Goal: Transaction & Acquisition: Purchase product/service

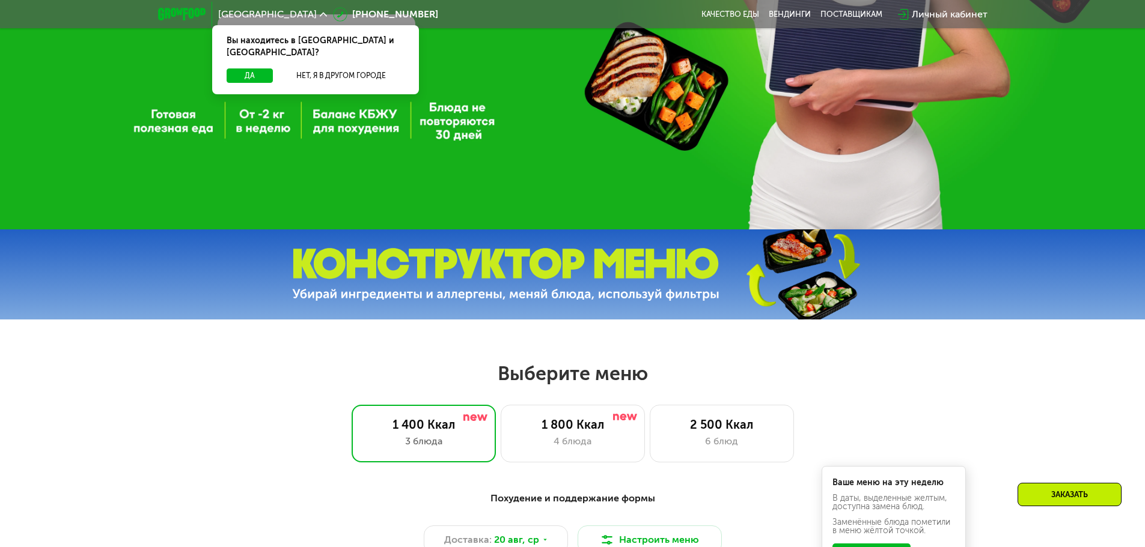
scroll to position [481, 0]
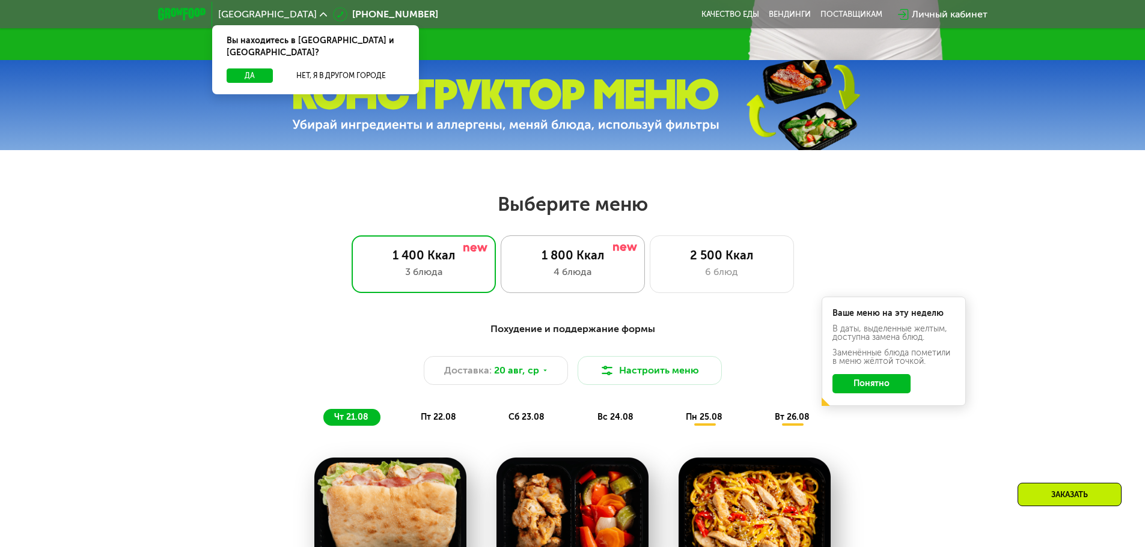
click at [554, 277] on div "4 блюда" at bounding box center [572, 272] width 119 height 14
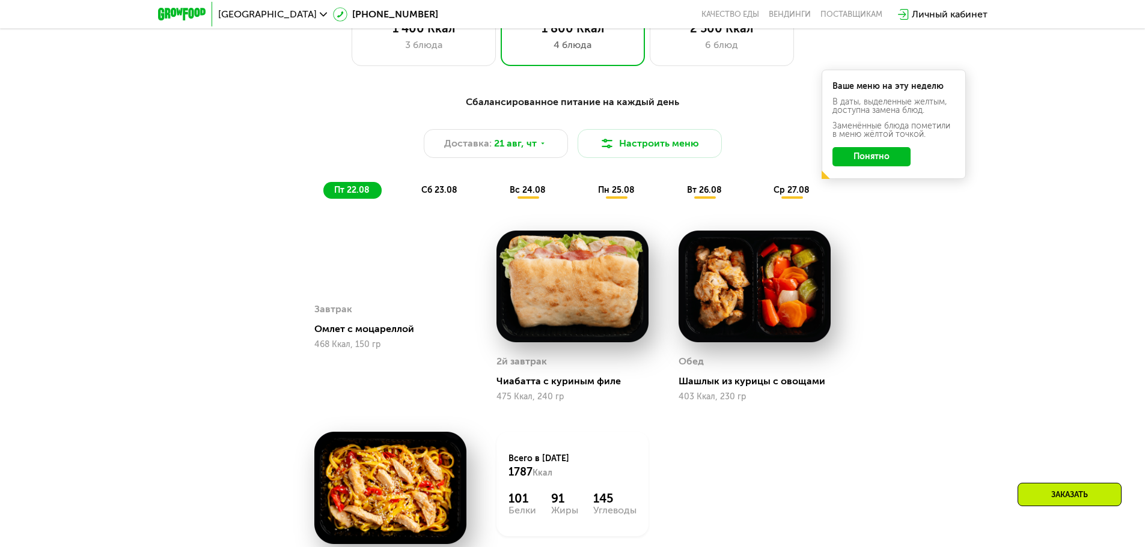
scroll to position [721, 0]
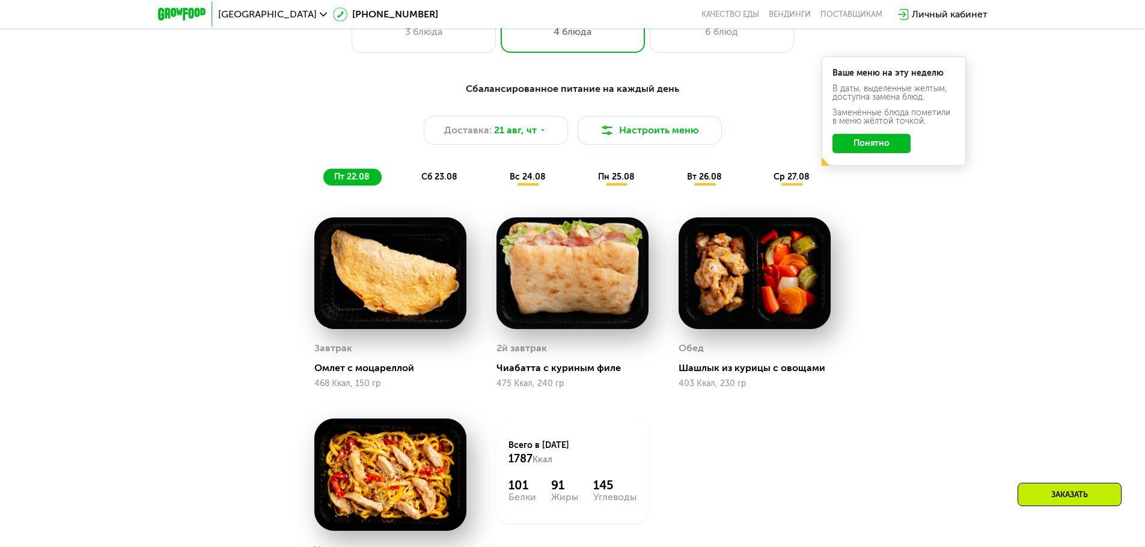
click at [432, 178] on span "сб 23.08" at bounding box center [439, 177] width 36 height 10
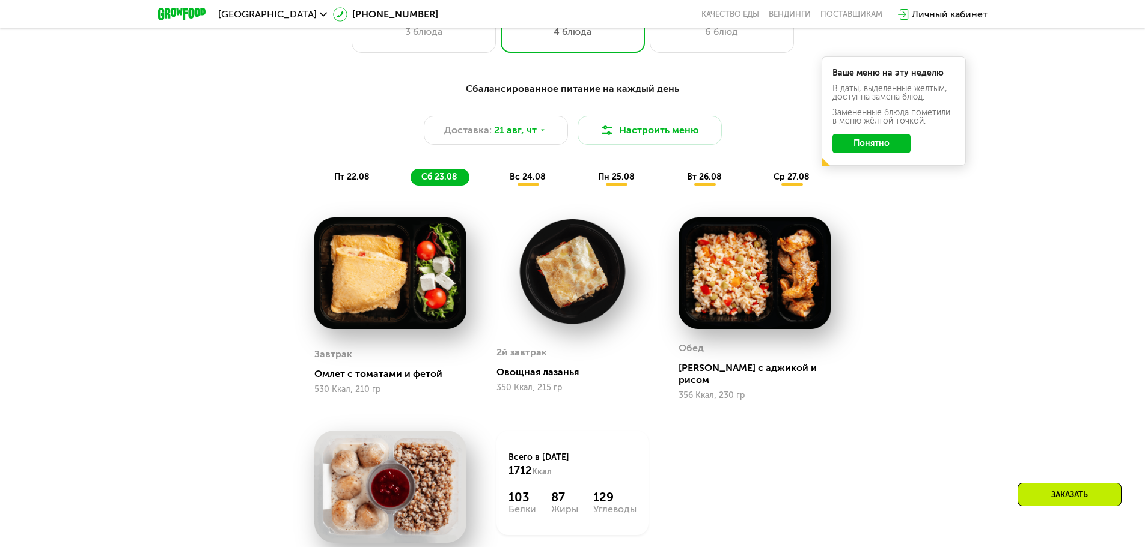
click at [518, 178] on span "вс 24.08" at bounding box center [527, 177] width 36 height 10
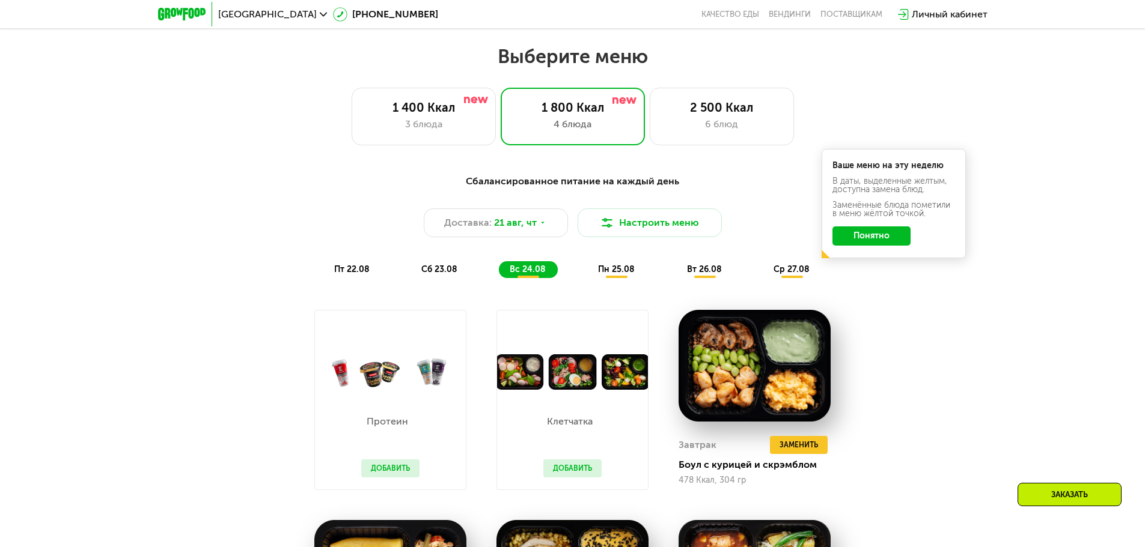
scroll to position [541, 0]
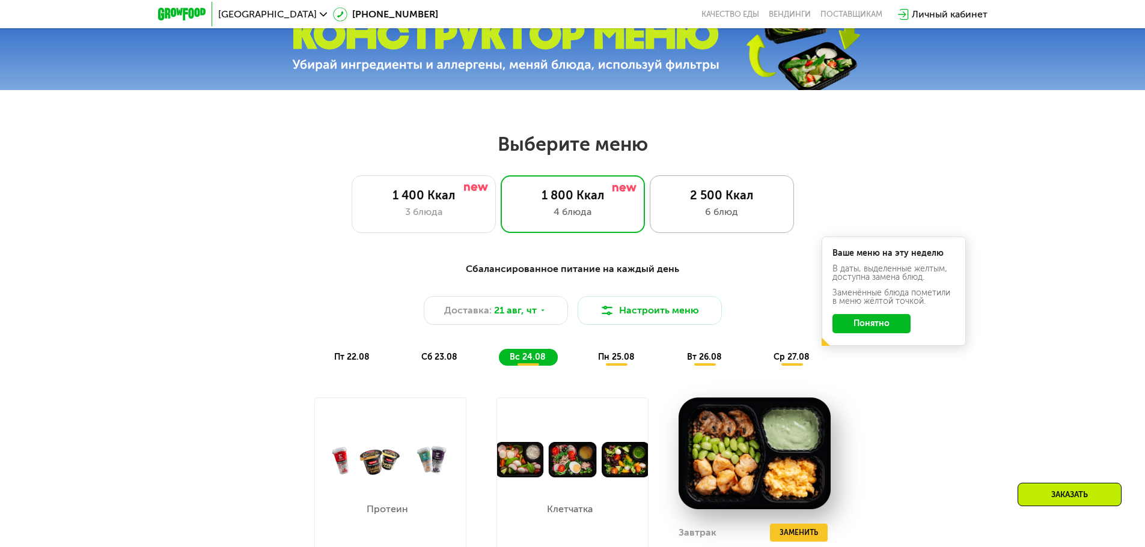
click at [704, 195] on div "2 500 Ккал" at bounding box center [721, 195] width 119 height 14
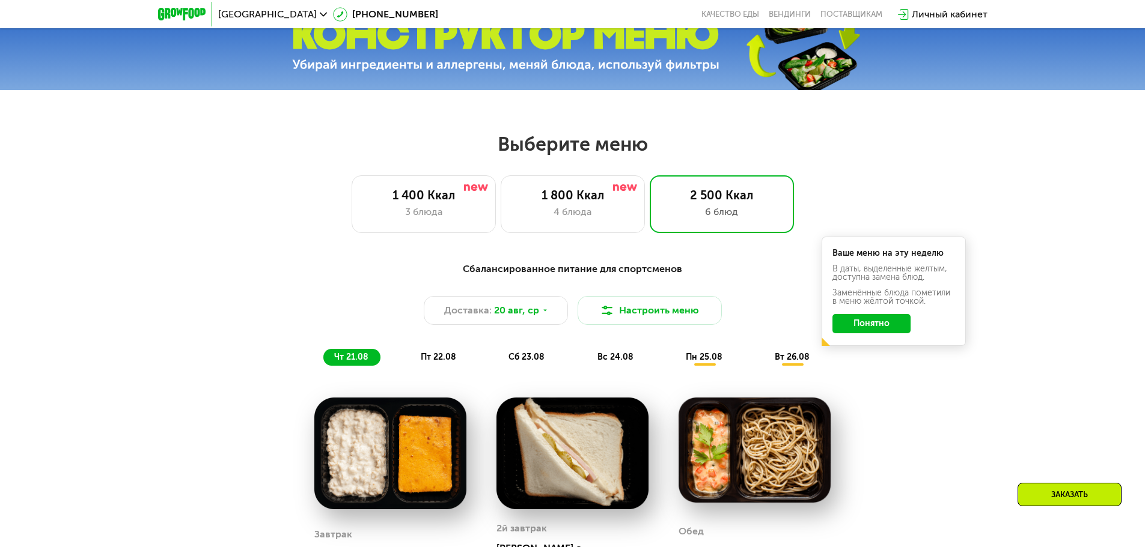
click at [869, 332] on button "Понятно" at bounding box center [871, 323] width 78 height 19
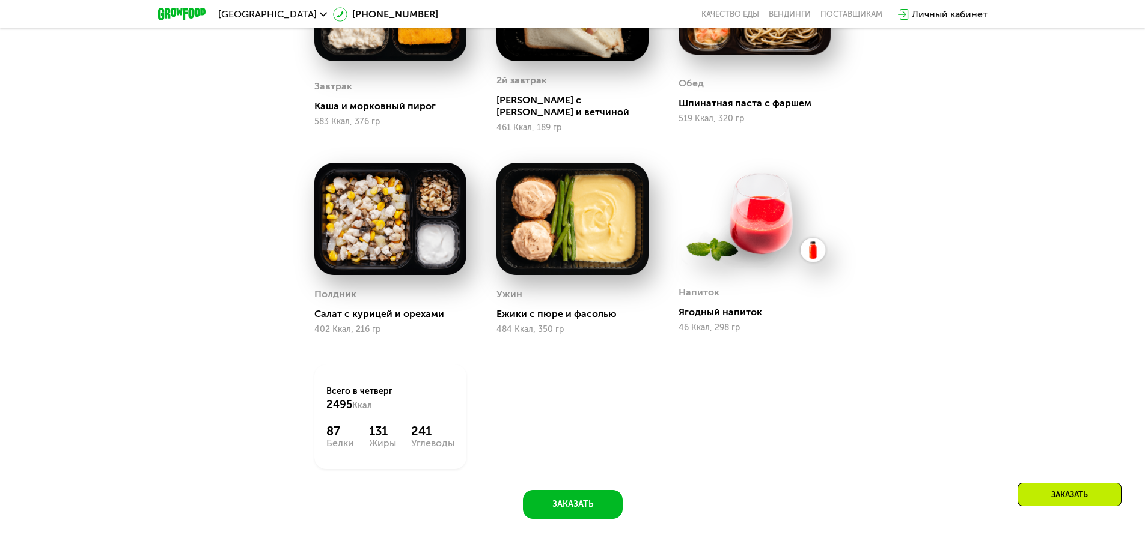
scroll to position [601, 0]
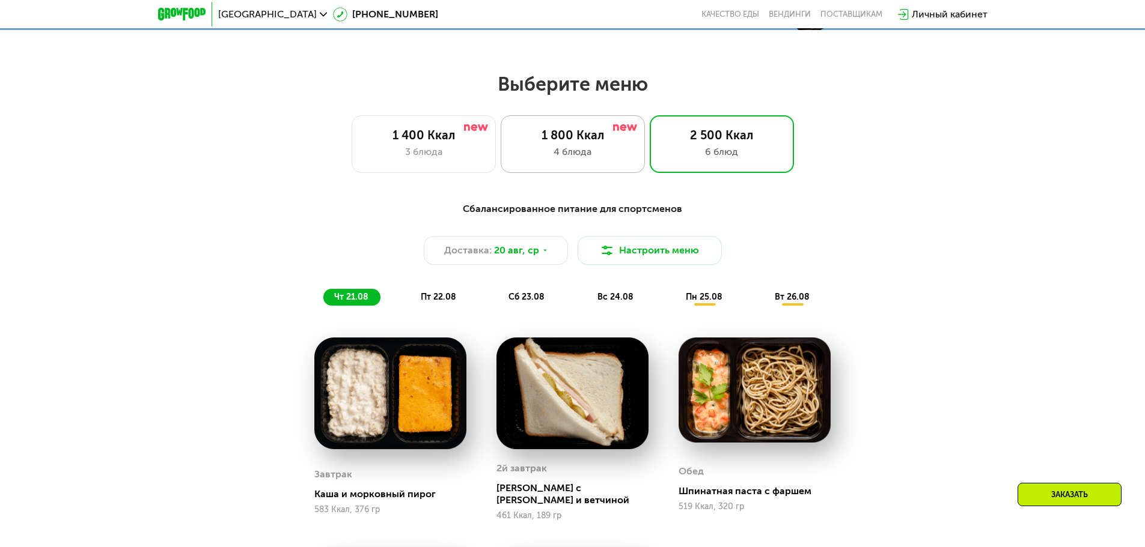
click at [594, 141] on div "1 800 Ккал" at bounding box center [572, 135] width 119 height 14
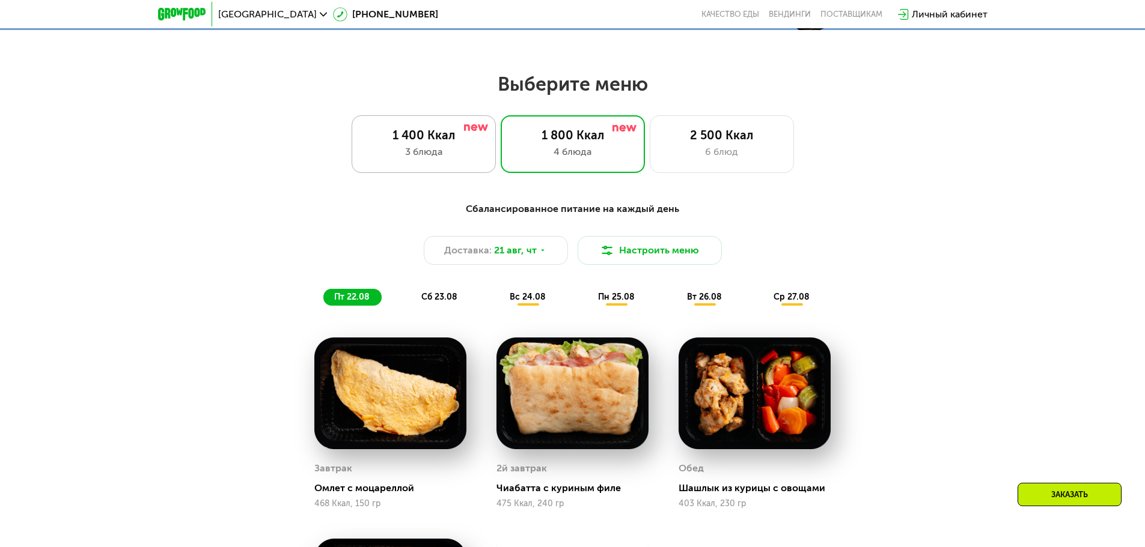
click at [500, 165] on div "1 400 Ккал 3 блюда" at bounding box center [572, 144] width 144 height 58
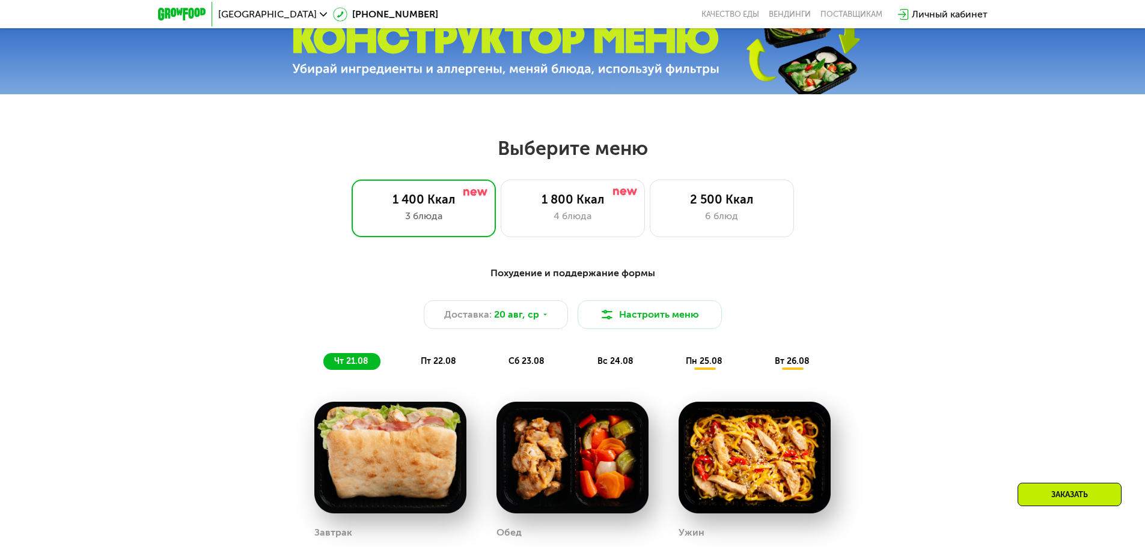
scroll to position [0, 0]
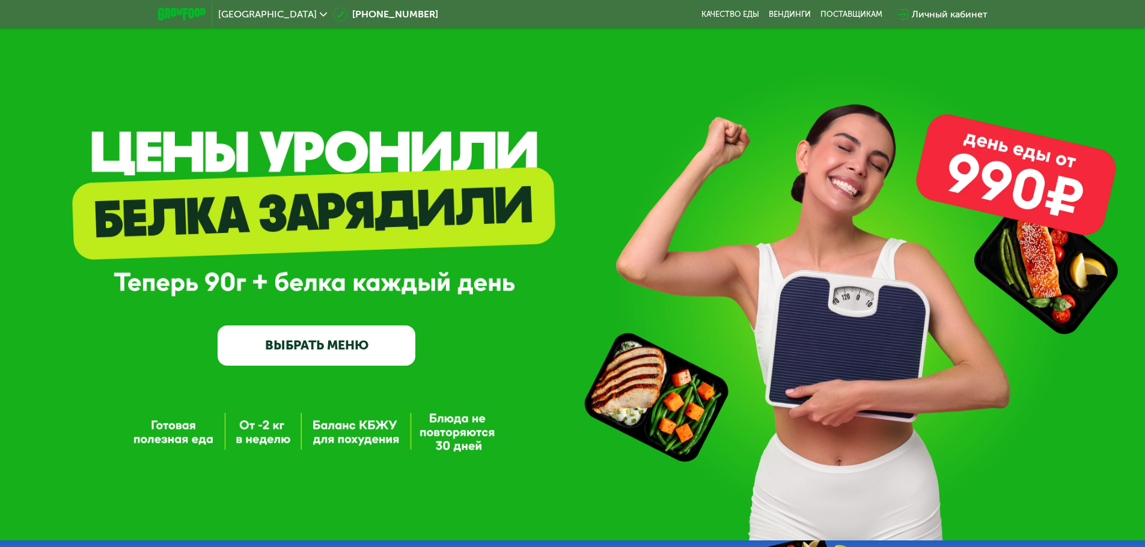
click at [352, 356] on link "ВЫБРАТЬ МЕНЮ" at bounding box center [316, 346] width 198 height 40
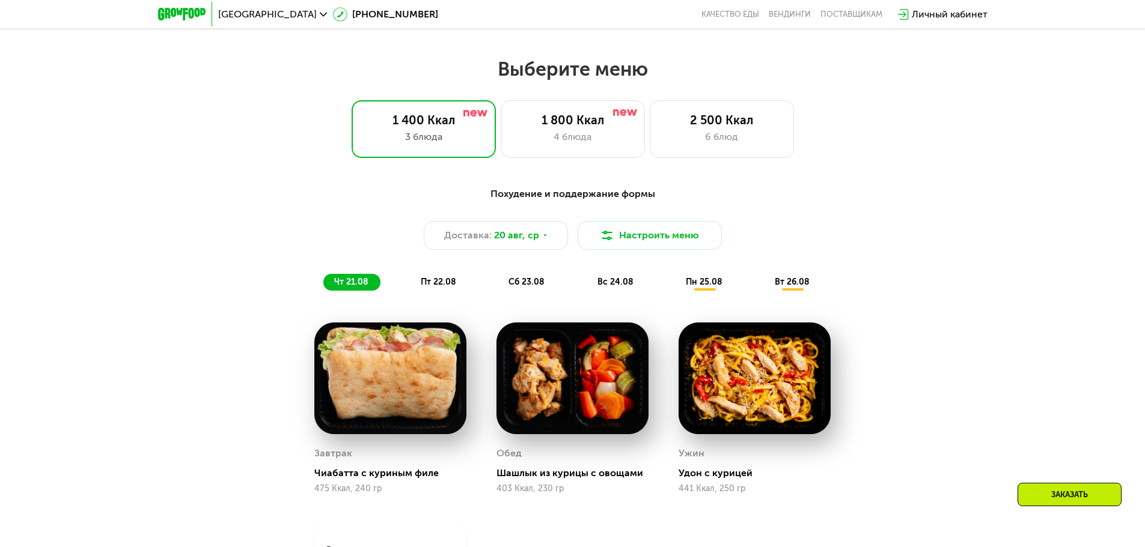
scroll to position [649, 0]
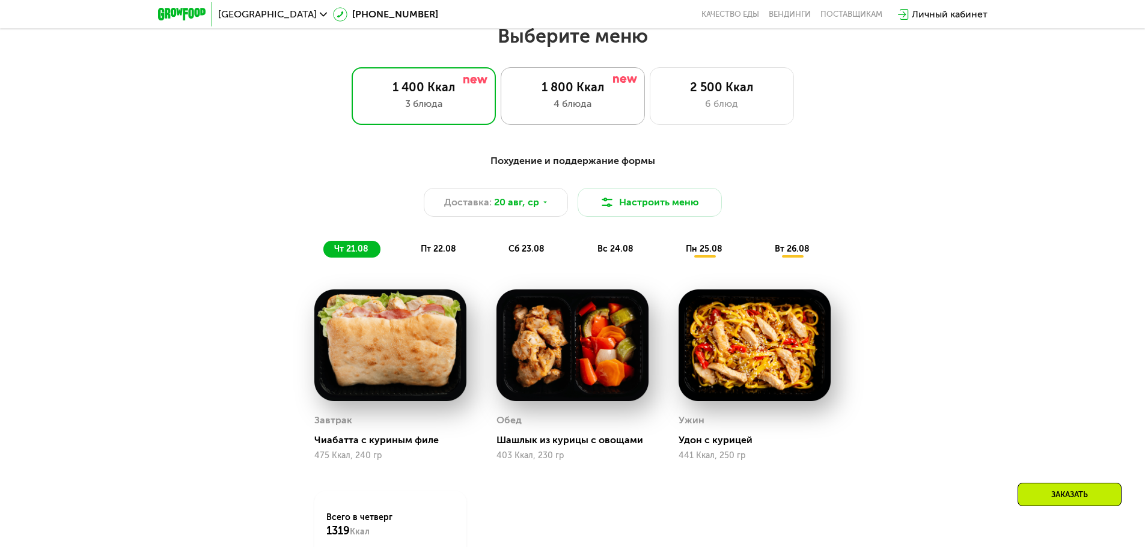
click at [583, 85] on div "1 800 Ккал" at bounding box center [572, 87] width 119 height 14
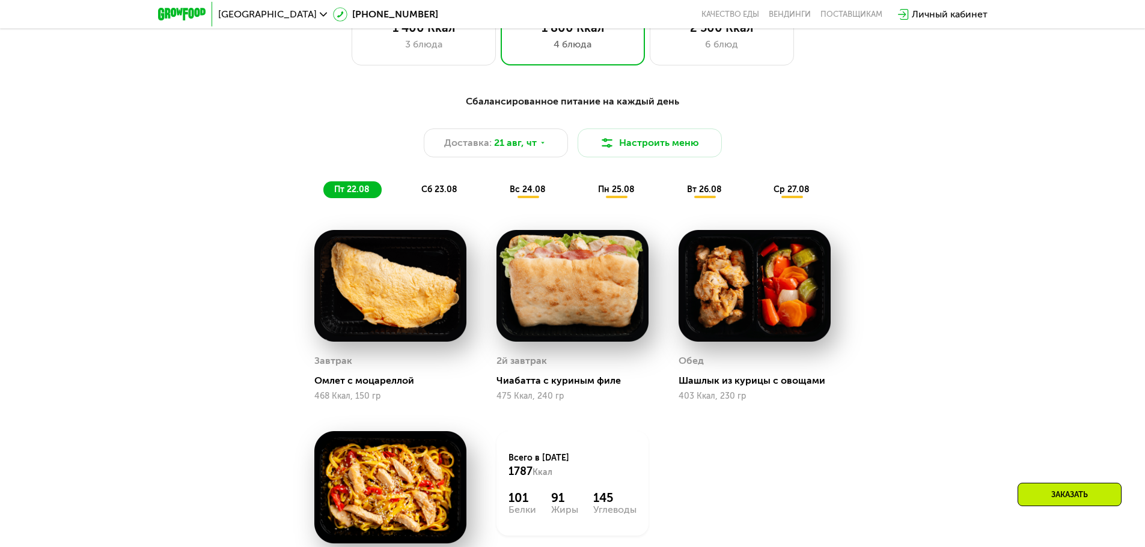
scroll to position [709, 0]
click at [532, 145] on span "21 авг, чт" at bounding box center [515, 142] width 43 height 14
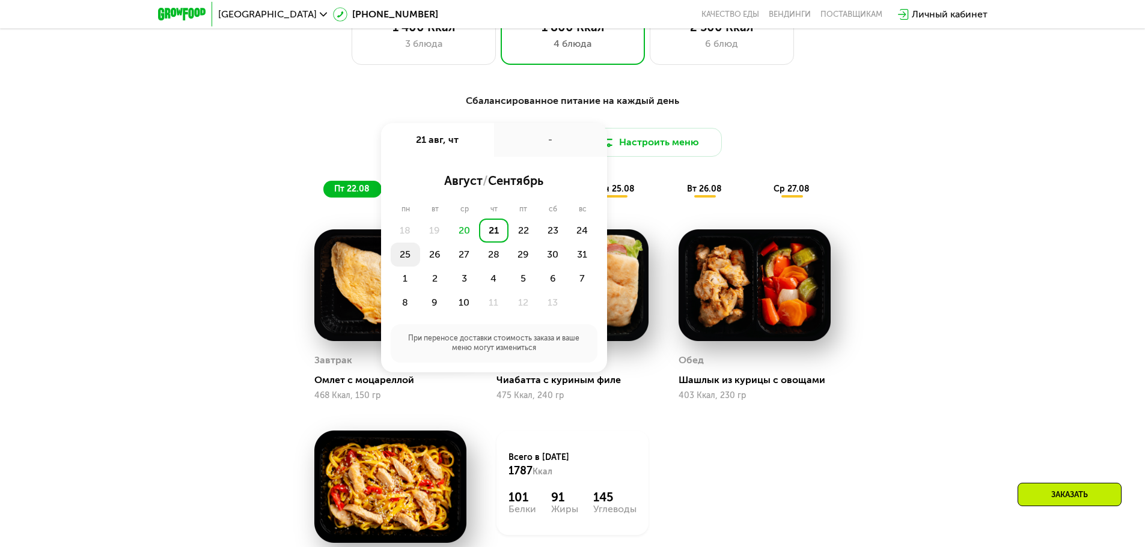
click at [420, 257] on div "25" at bounding box center [434, 255] width 29 height 24
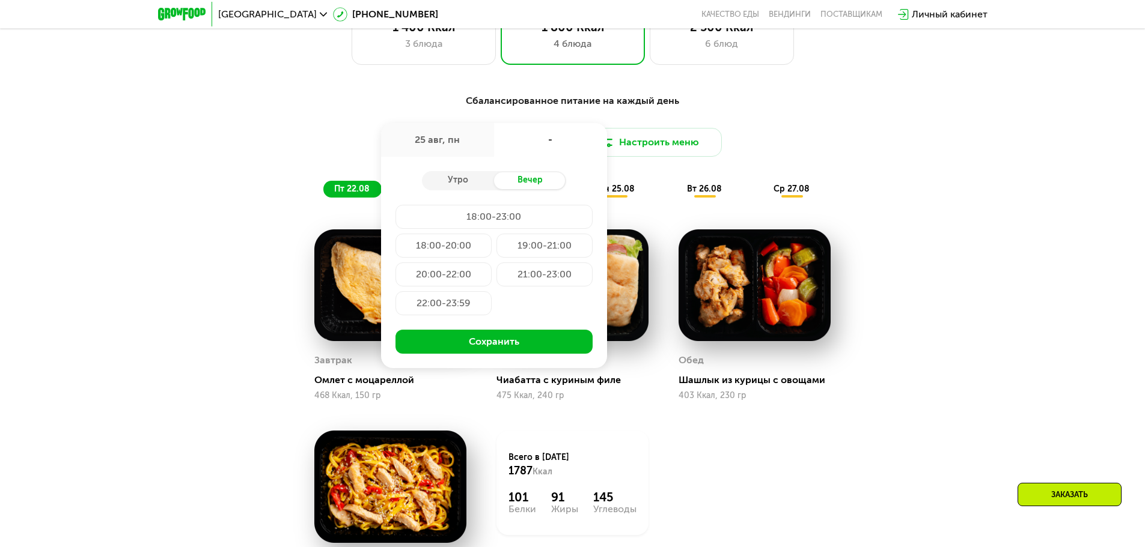
click at [491, 291] on div "21:00-23:00" at bounding box center [443, 303] width 96 height 24
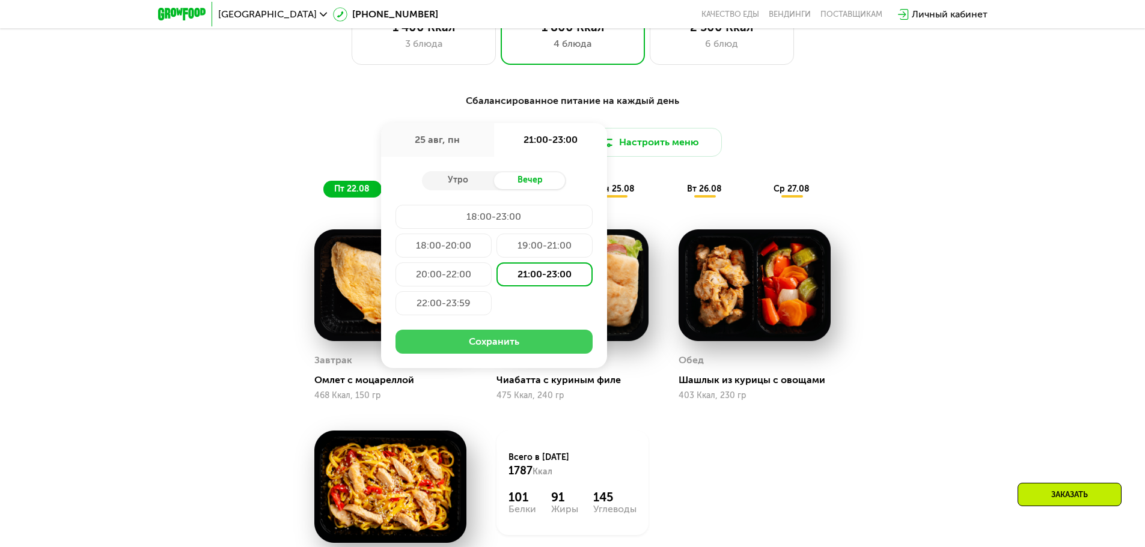
click at [500, 344] on button "Сохранить" at bounding box center [493, 342] width 197 height 24
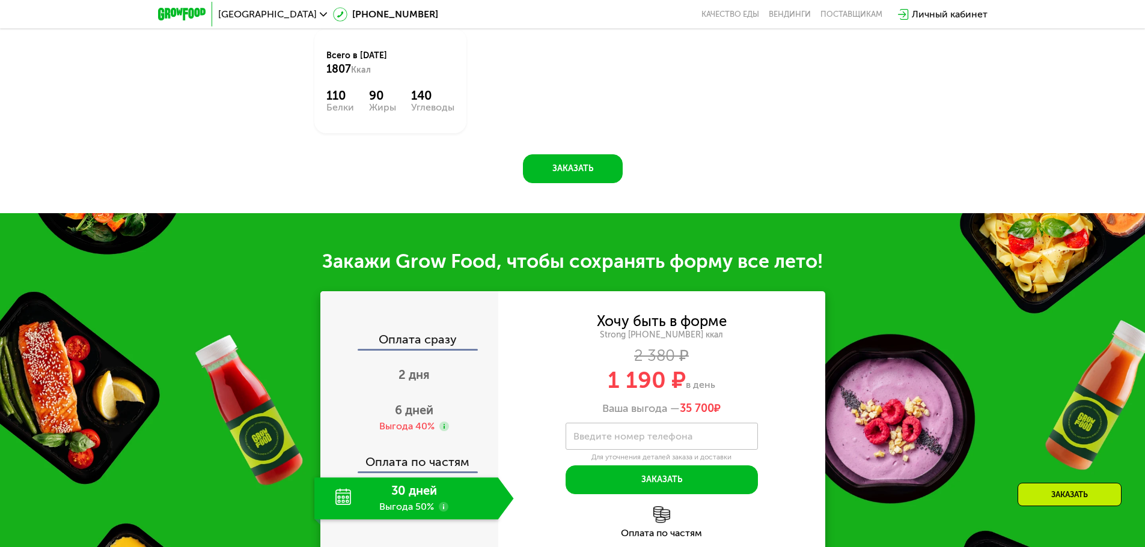
scroll to position [1370, 0]
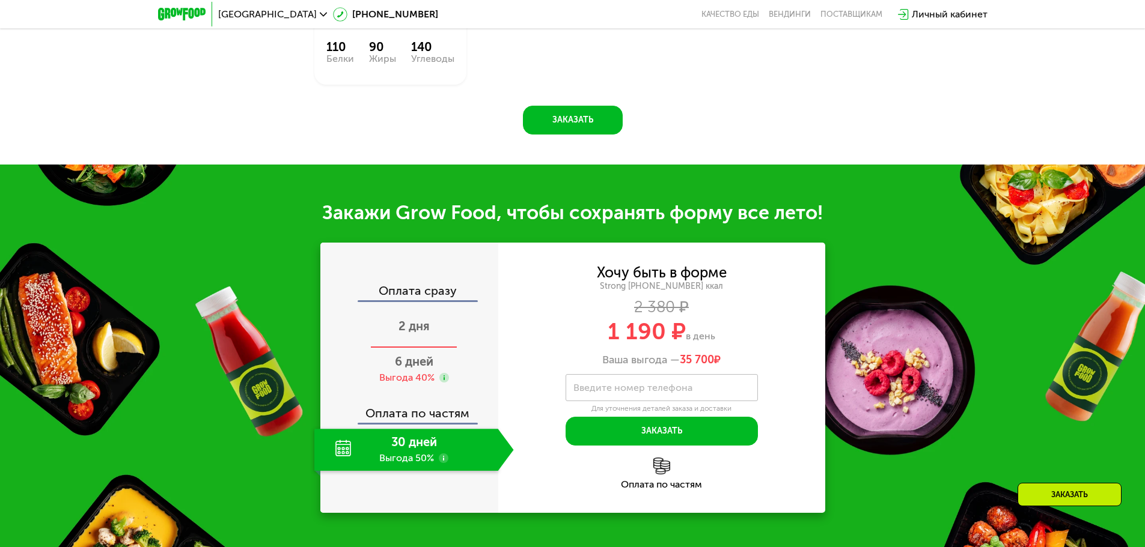
click at [407, 327] on span "2 дня" at bounding box center [413, 326] width 31 height 14
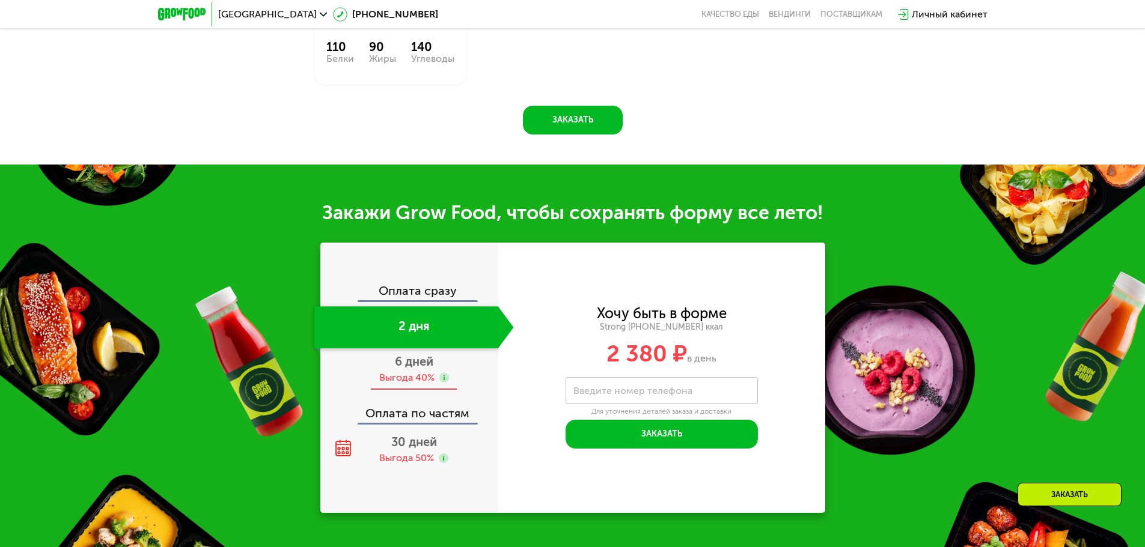
click at [417, 369] on span "6 дней" at bounding box center [414, 361] width 38 height 14
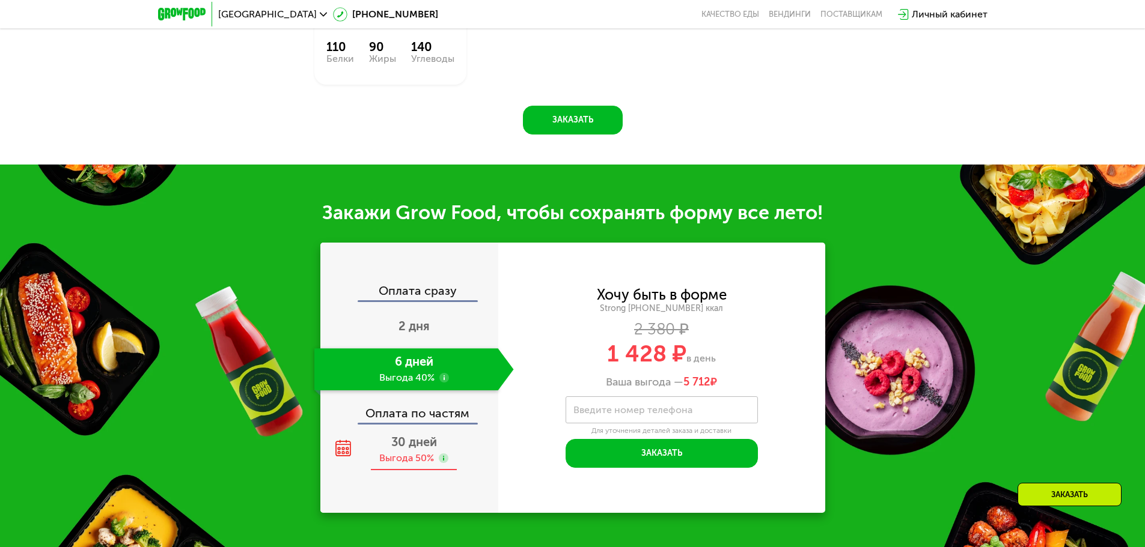
click at [405, 449] on span "30 дней" at bounding box center [414, 442] width 46 height 14
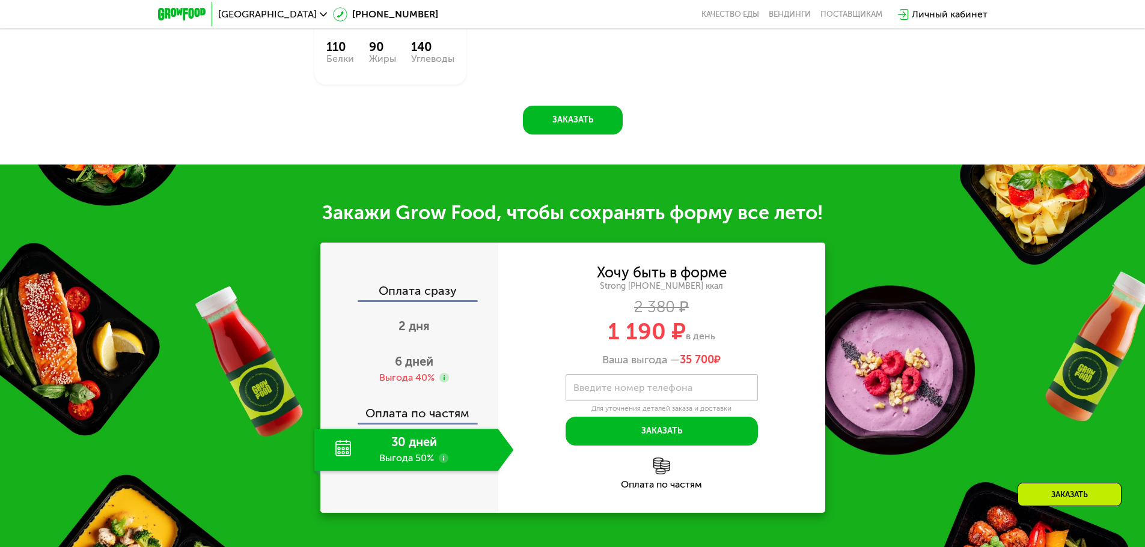
click at [444, 463] on use at bounding box center [444, 459] width 10 height 10
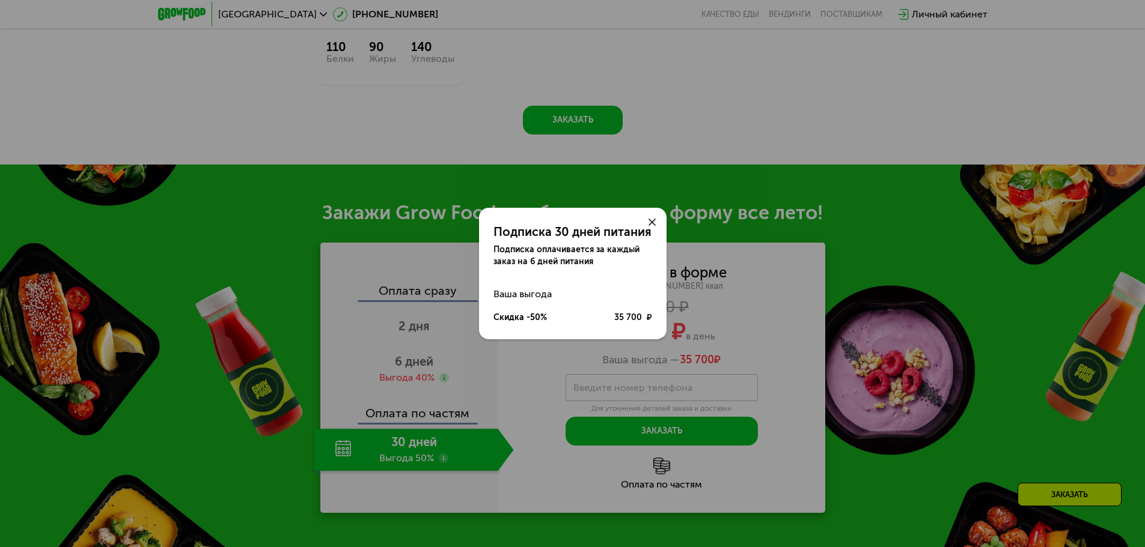
drag, startPoint x: 654, startPoint y: 222, endPoint x: 657, endPoint y: 230, distance: 8.7
click at [653, 222] on icon at bounding box center [651, 222] width 7 height 7
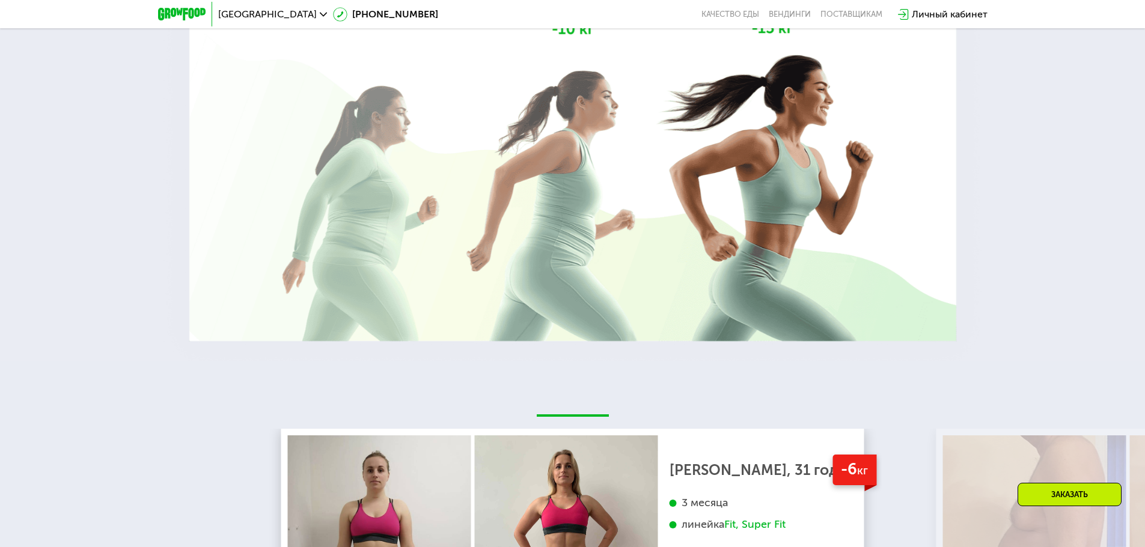
scroll to position [2511, 0]
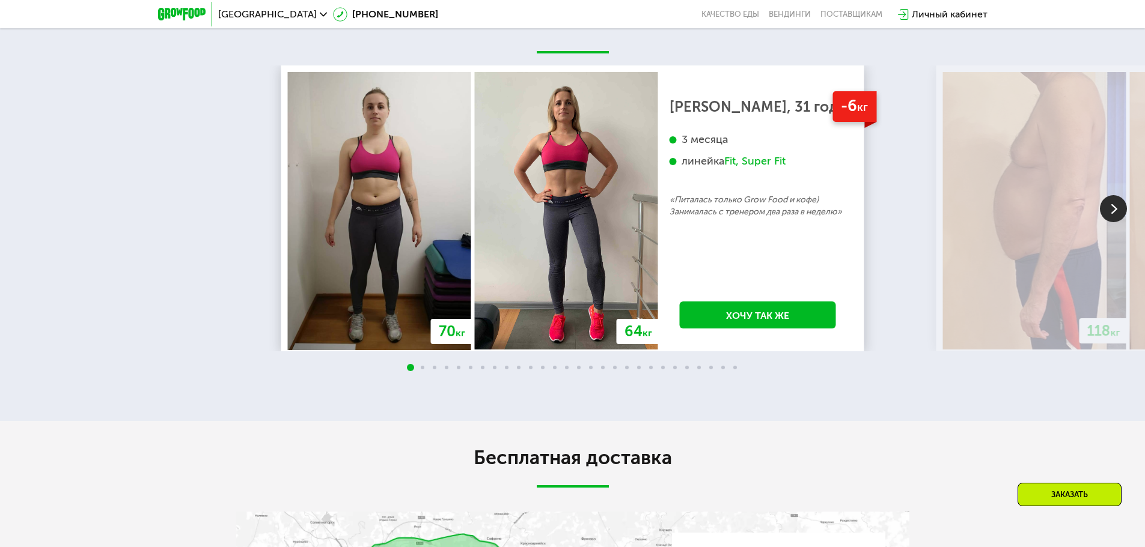
click at [1115, 210] on img at bounding box center [1112, 208] width 27 height 27
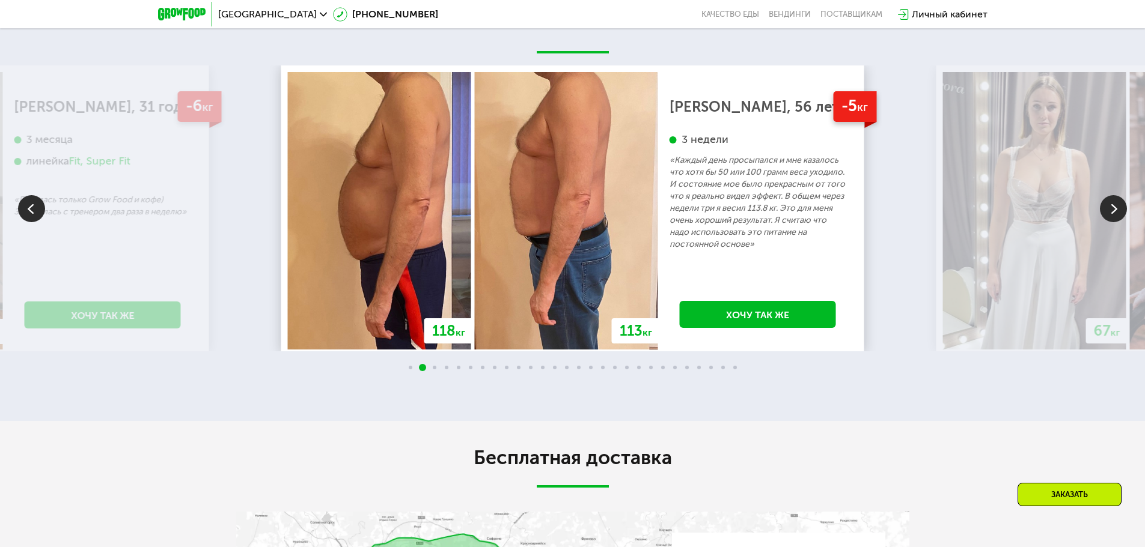
click at [1111, 202] on img at bounding box center [1112, 208] width 27 height 27
